Goal: Transaction & Acquisition: Purchase product/service

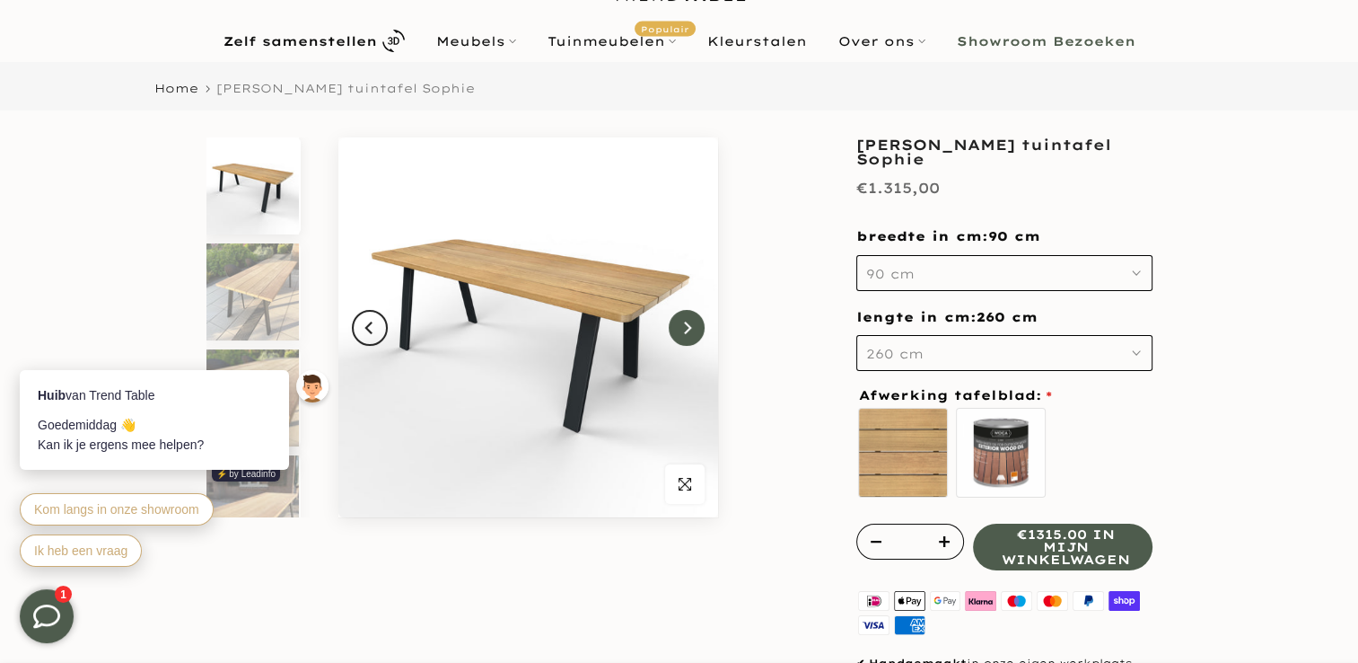
click at [681, 323] on icon "Next" at bounding box center [687, 328] width 13 height 14
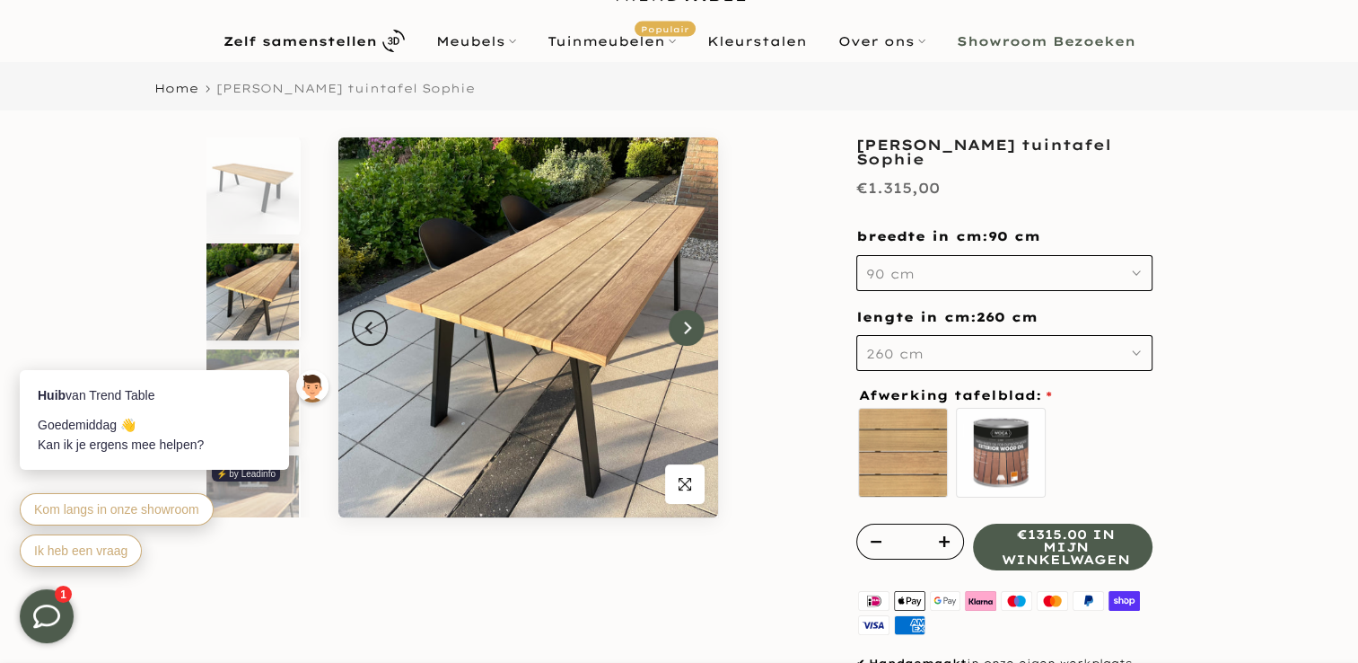
scroll to position [16, 0]
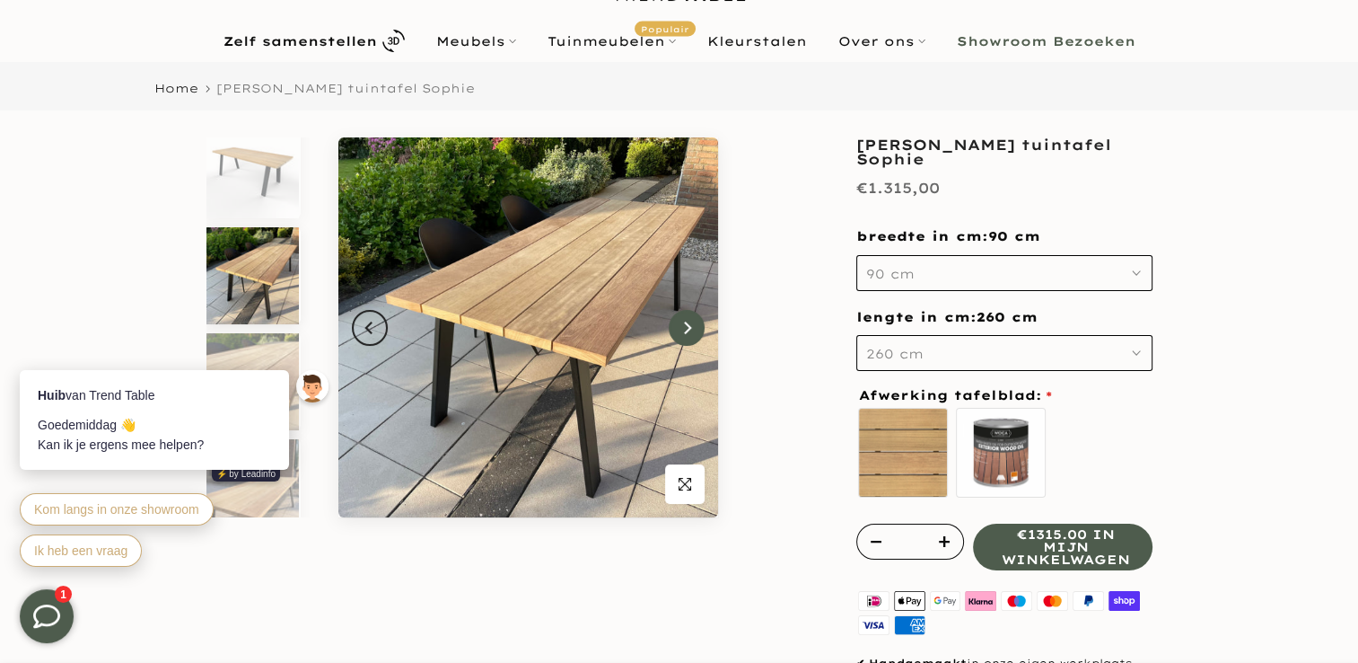
click at [681, 323] on icon "Next" at bounding box center [687, 328] width 13 height 14
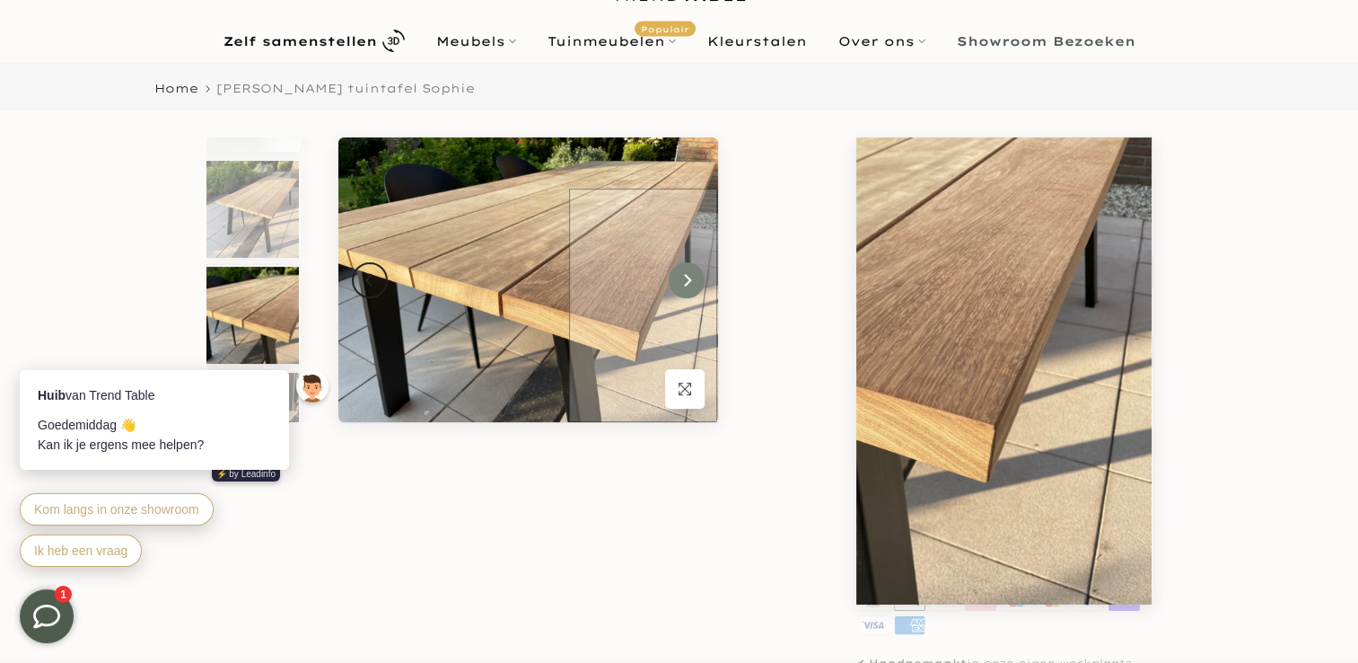
scroll to position [122, 0]
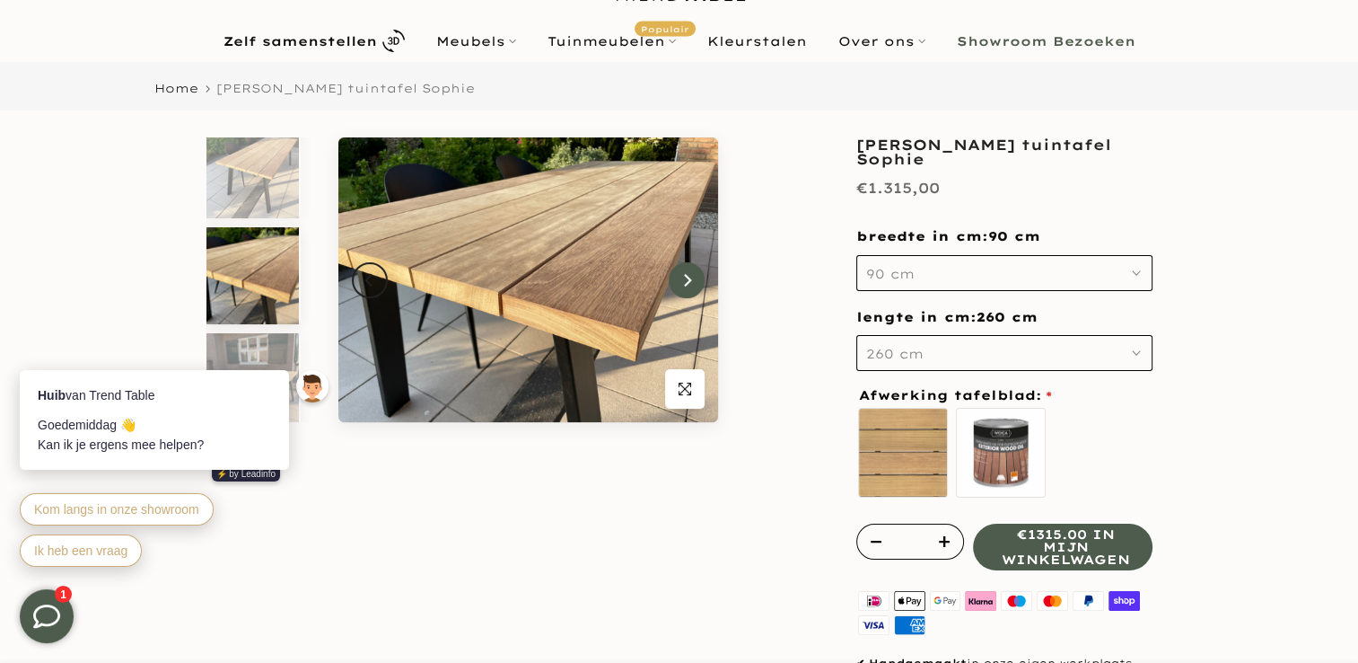
click at [685, 285] on icon "Next" at bounding box center [687, 280] width 13 height 14
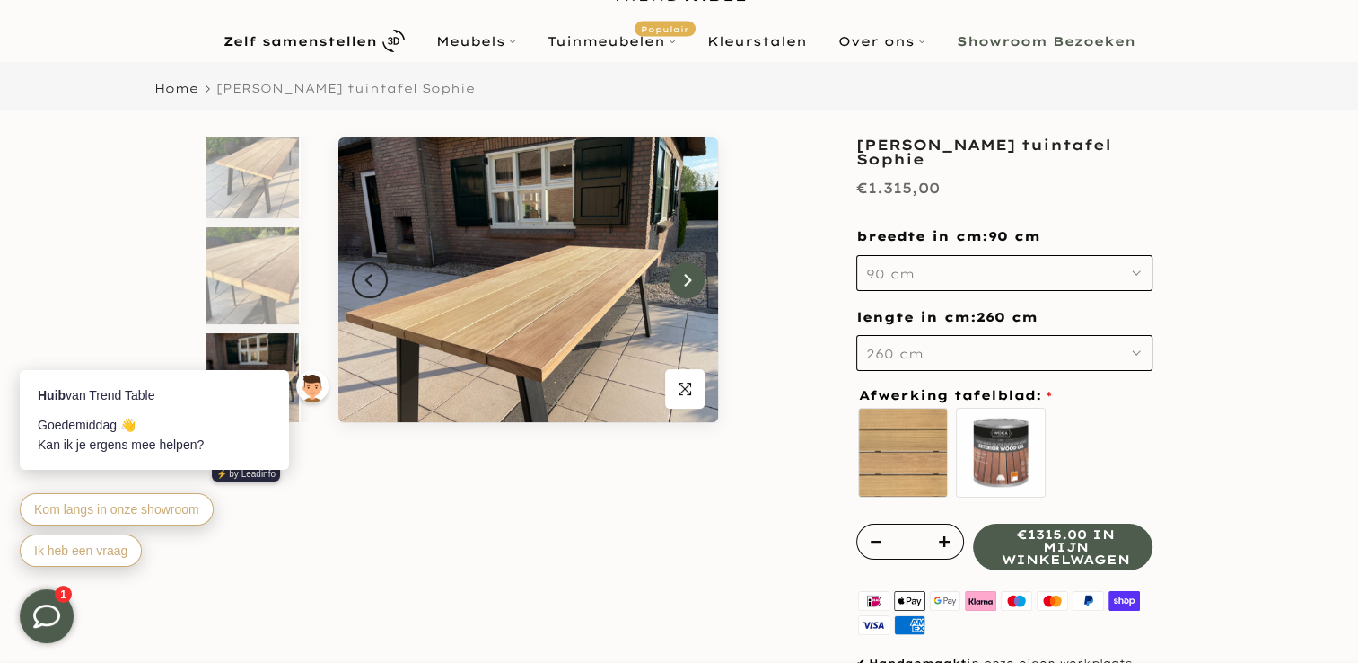
scroll to position [228, 0]
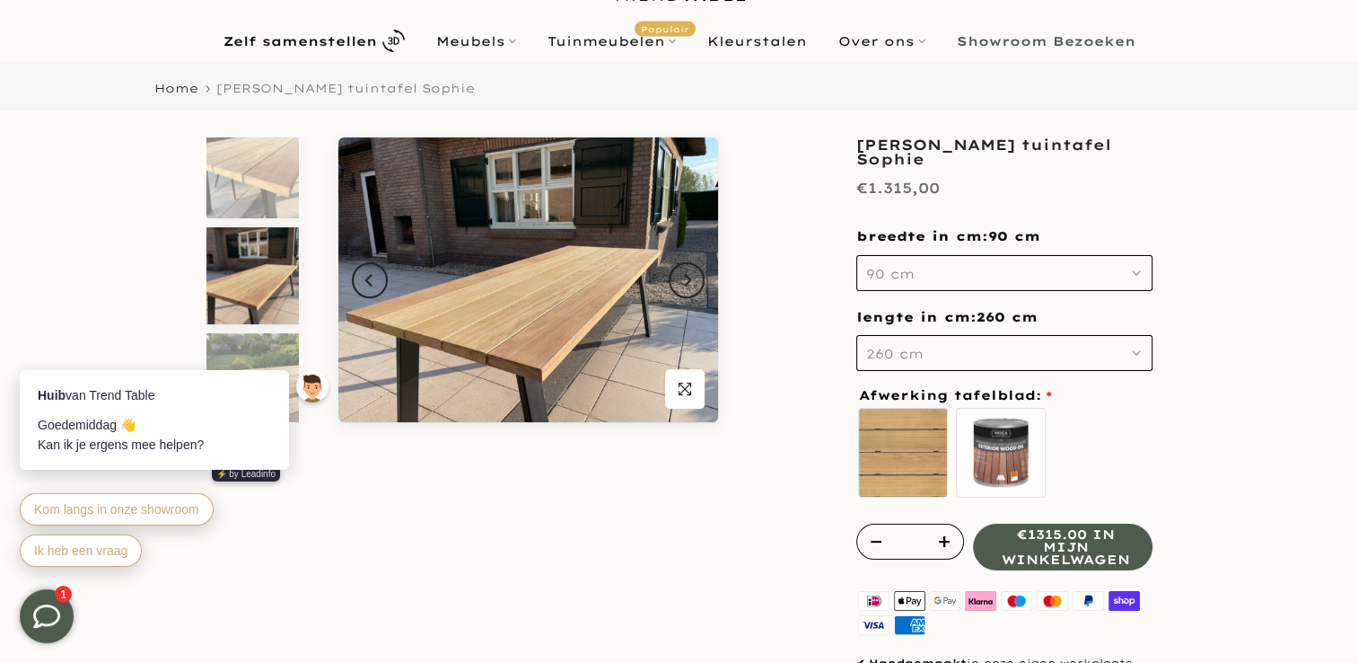
click at [1132, 346] on button "260 cm" at bounding box center [1004, 353] width 296 height 36
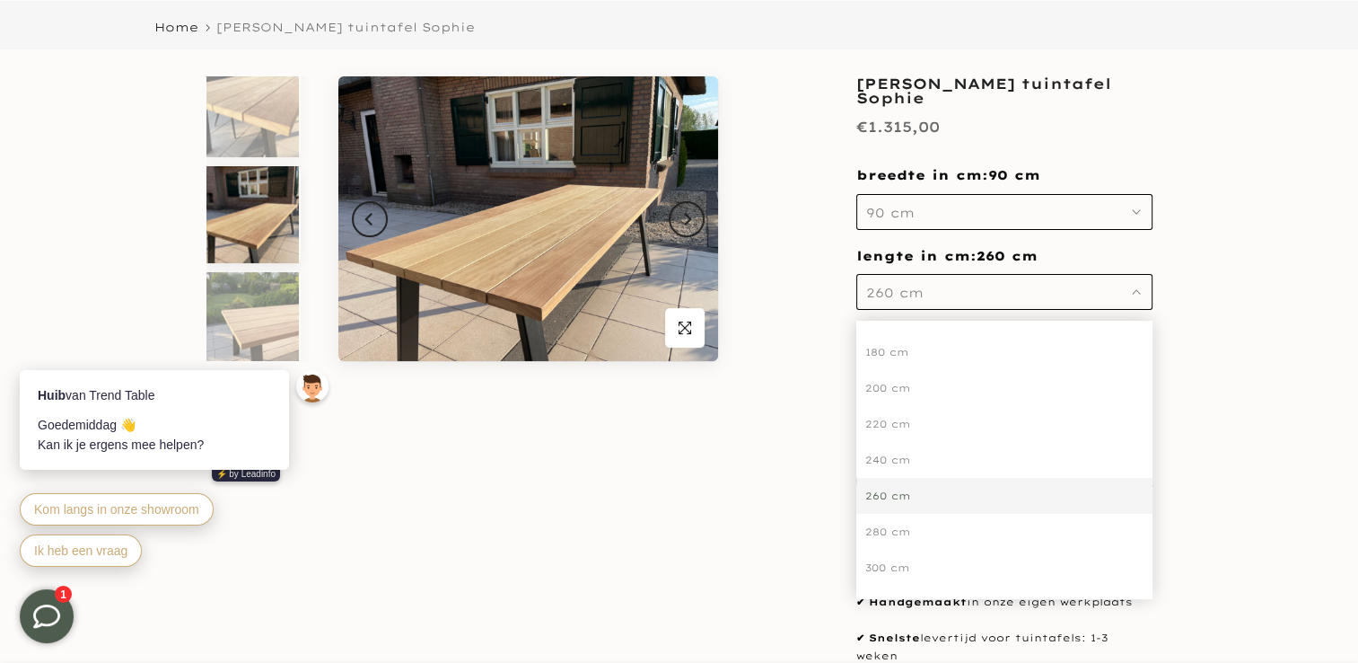
scroll to position [180, 0]
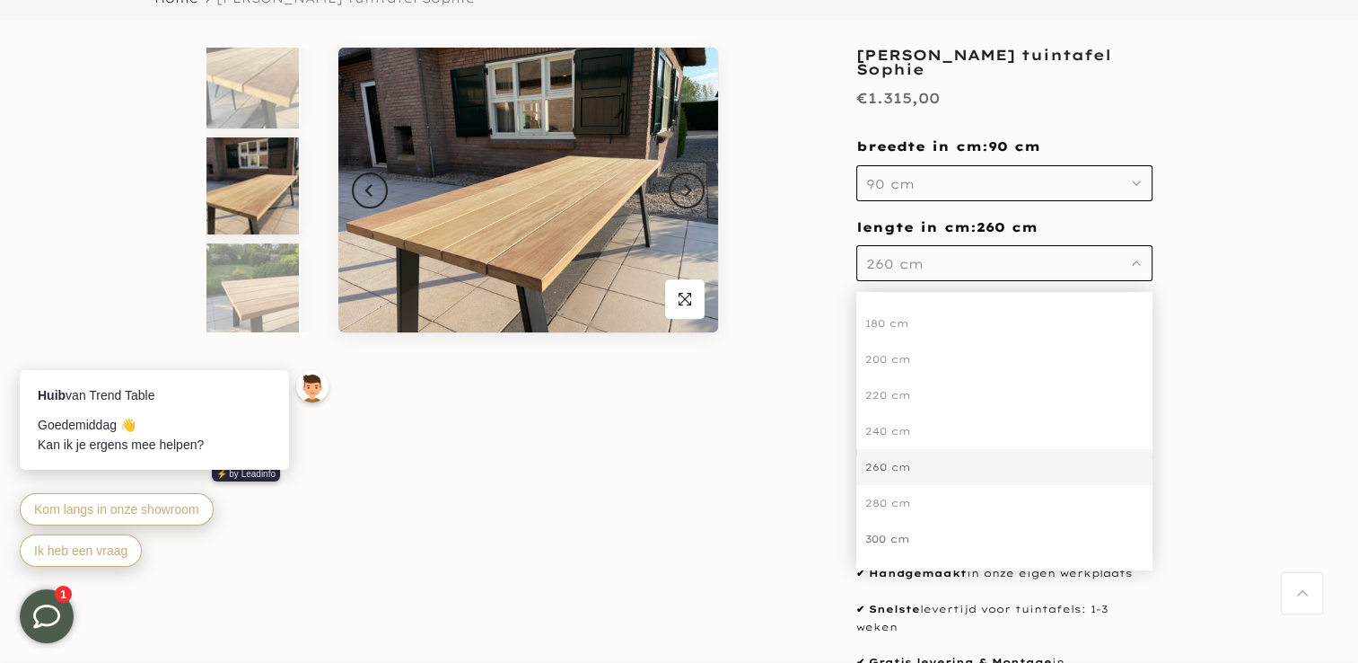
click at [894, 533] on div "300 cm" at bounding box center [1004, 539] width 296 height 36
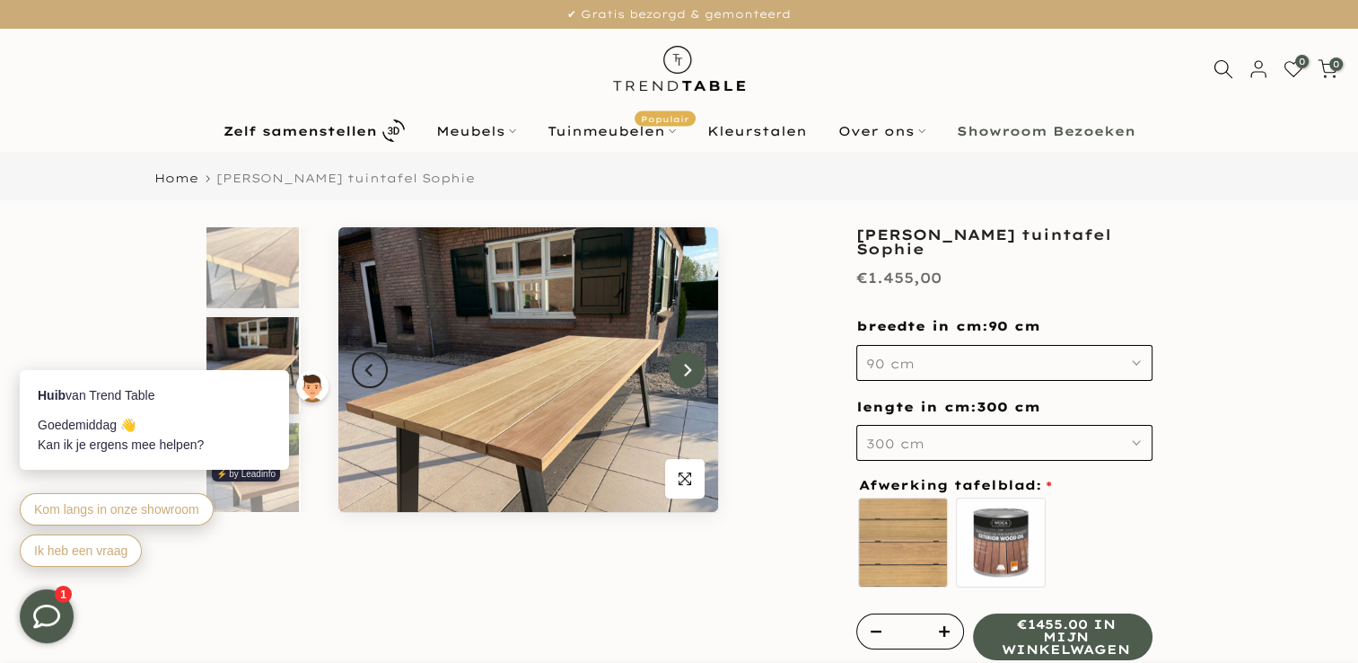
click at [689, 365] on icon "Next" at bounding box center [687, 370] width 13 height 14
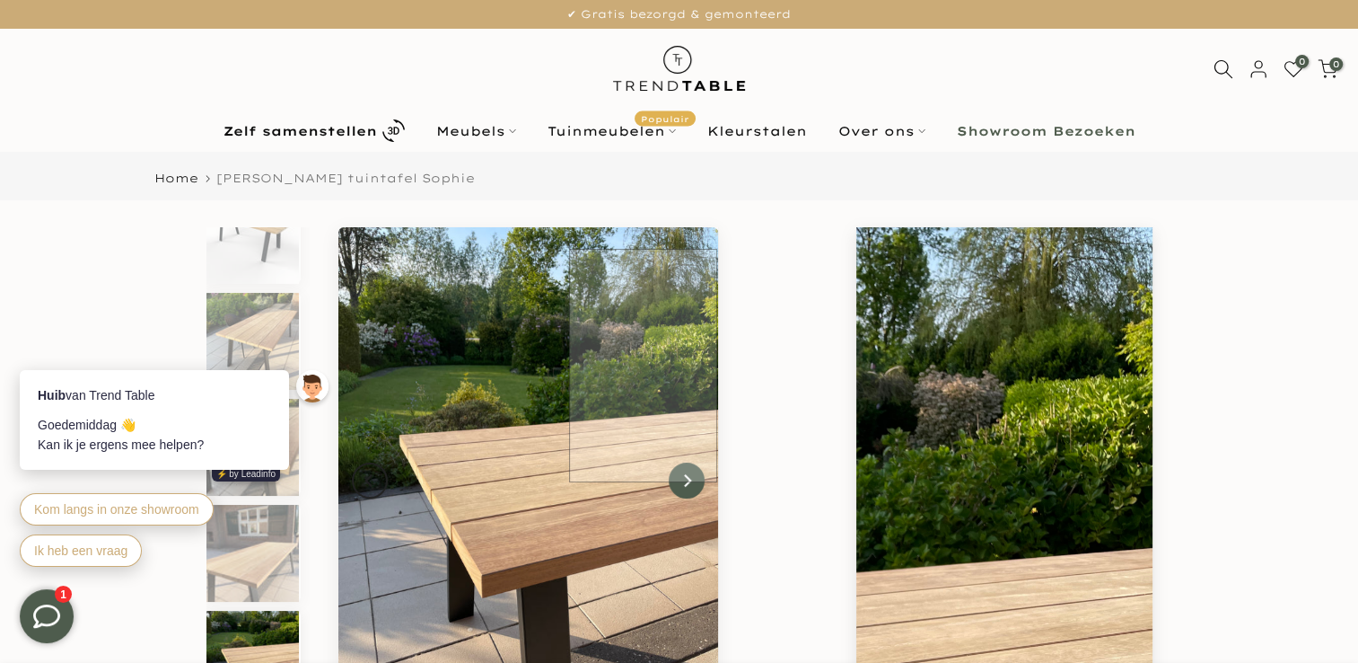
scroll to position [40, 0]
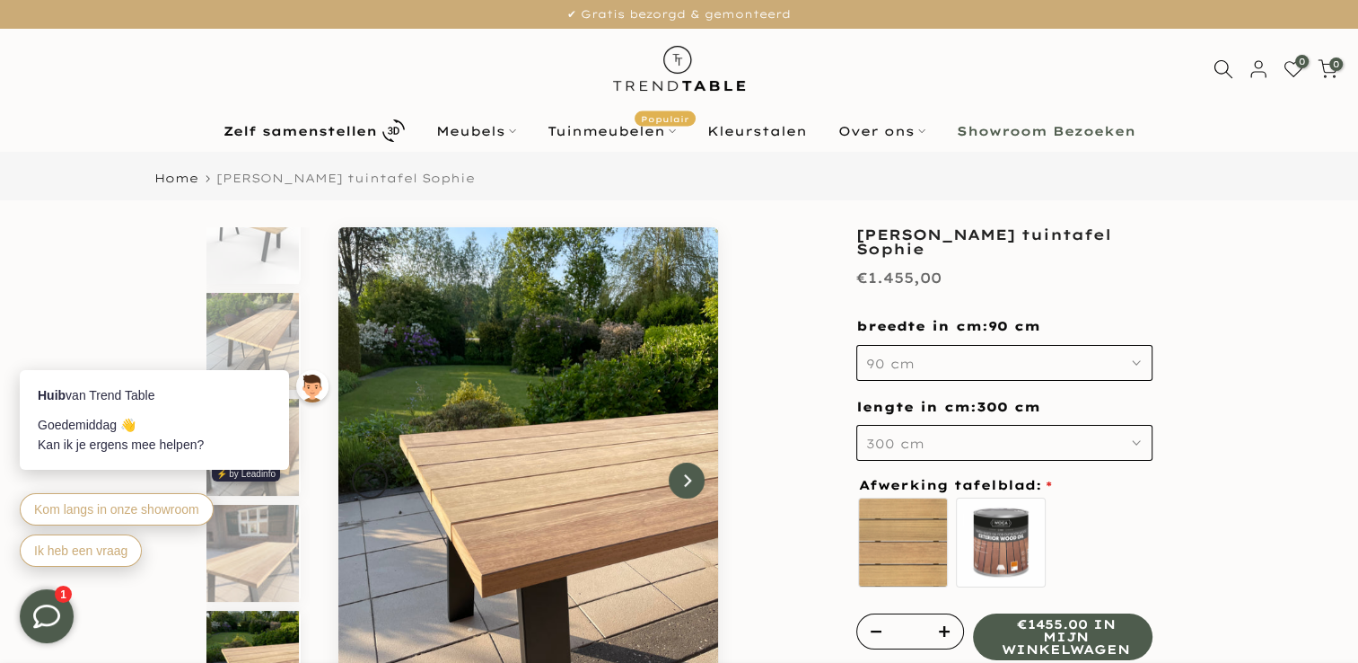
click at [689, 473] on icon "Next" at bounding box center [687, 480] width 13 height 14
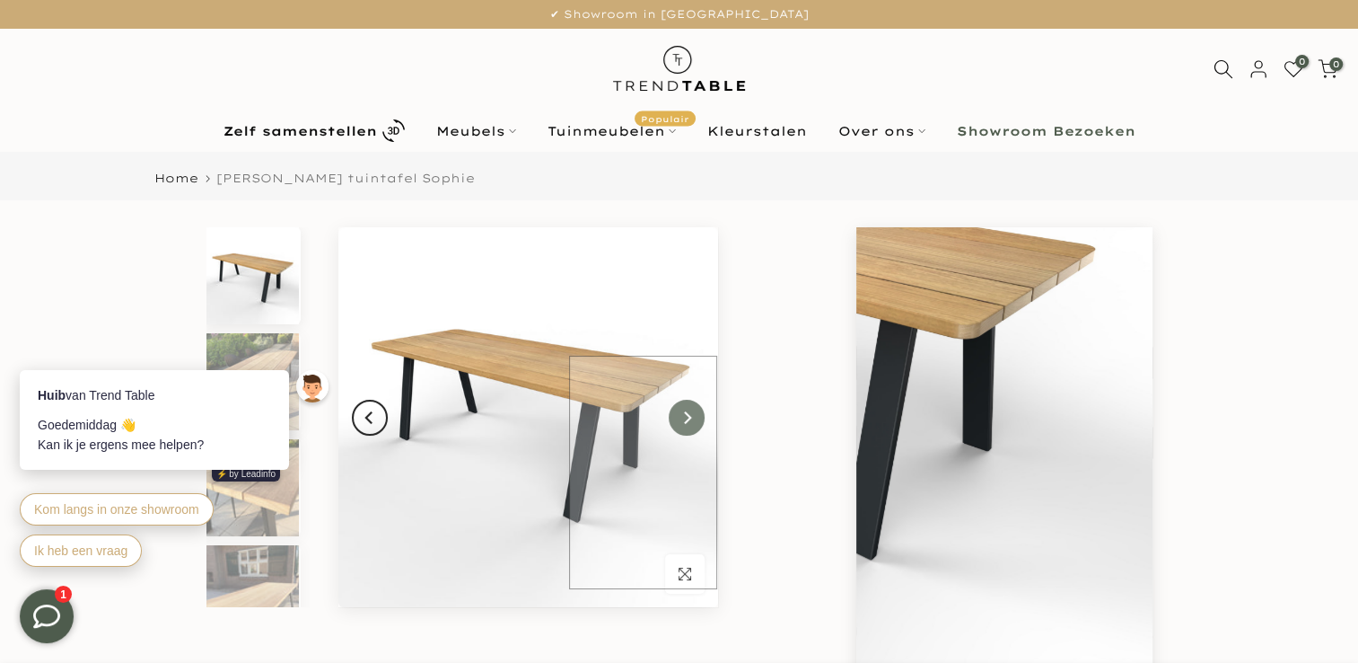
scroll to position [0, 0]
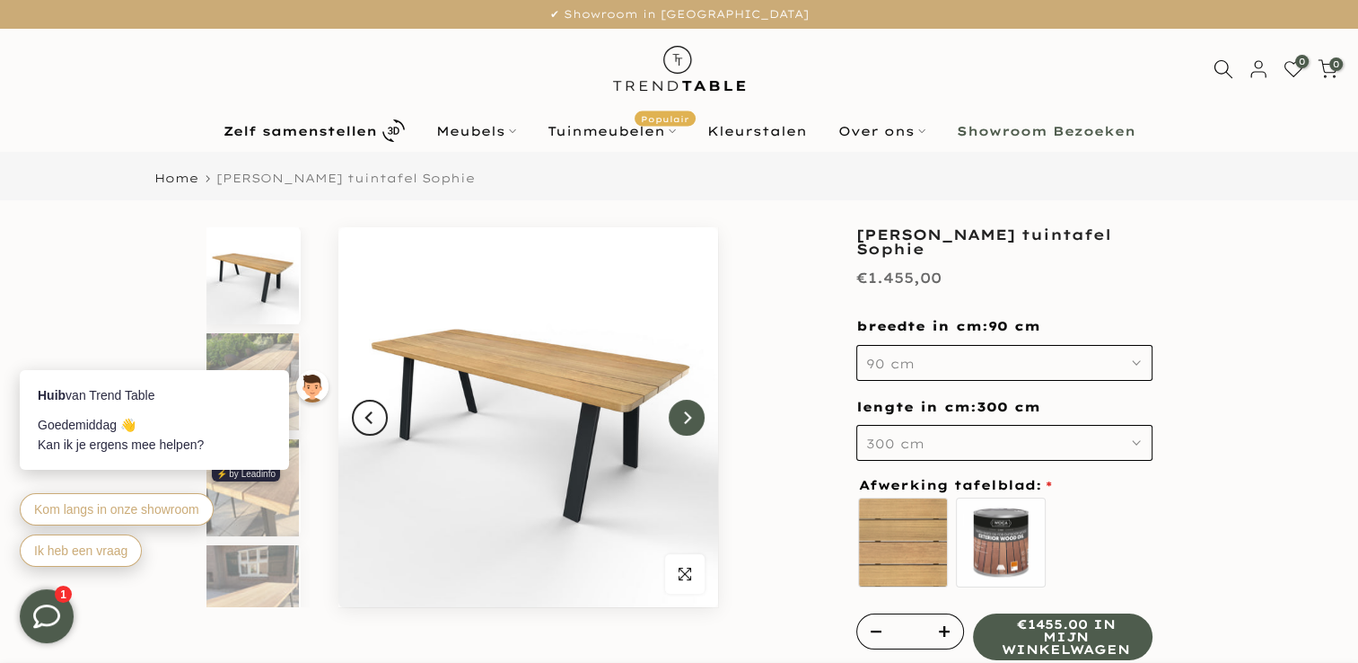
click at [688, 426] on button "Next" at bounding box center [687, 418] width 36 height 36
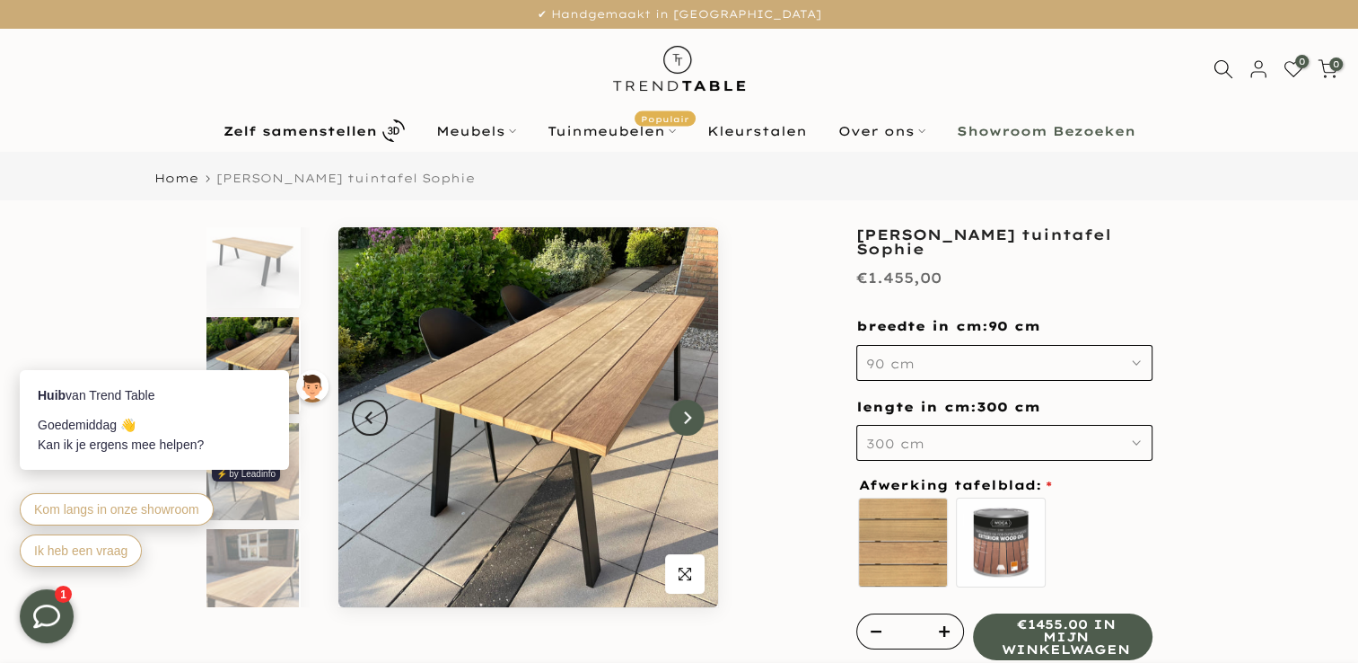
click at [688, 411] on icon "Next" at bounding box center [687, 417] width 13 height 14
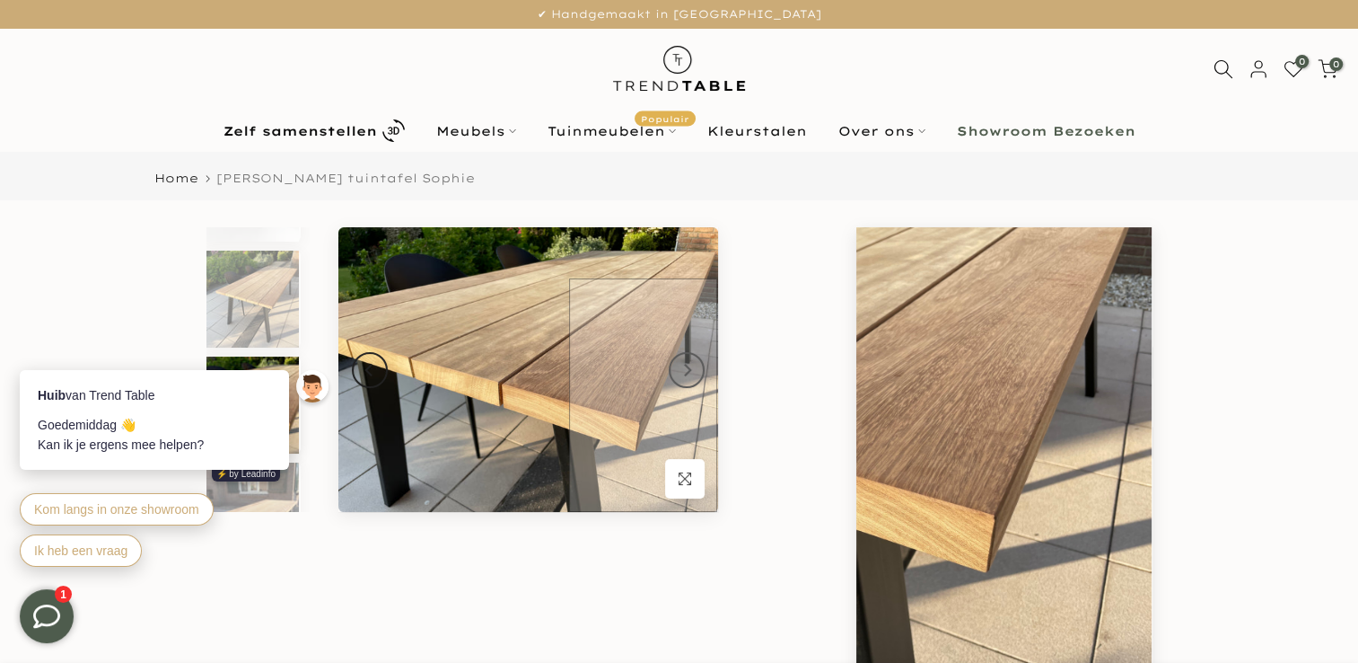
scroll to position [122, 0]
